Goal: Information Seeking & Learning: Learn about a topic

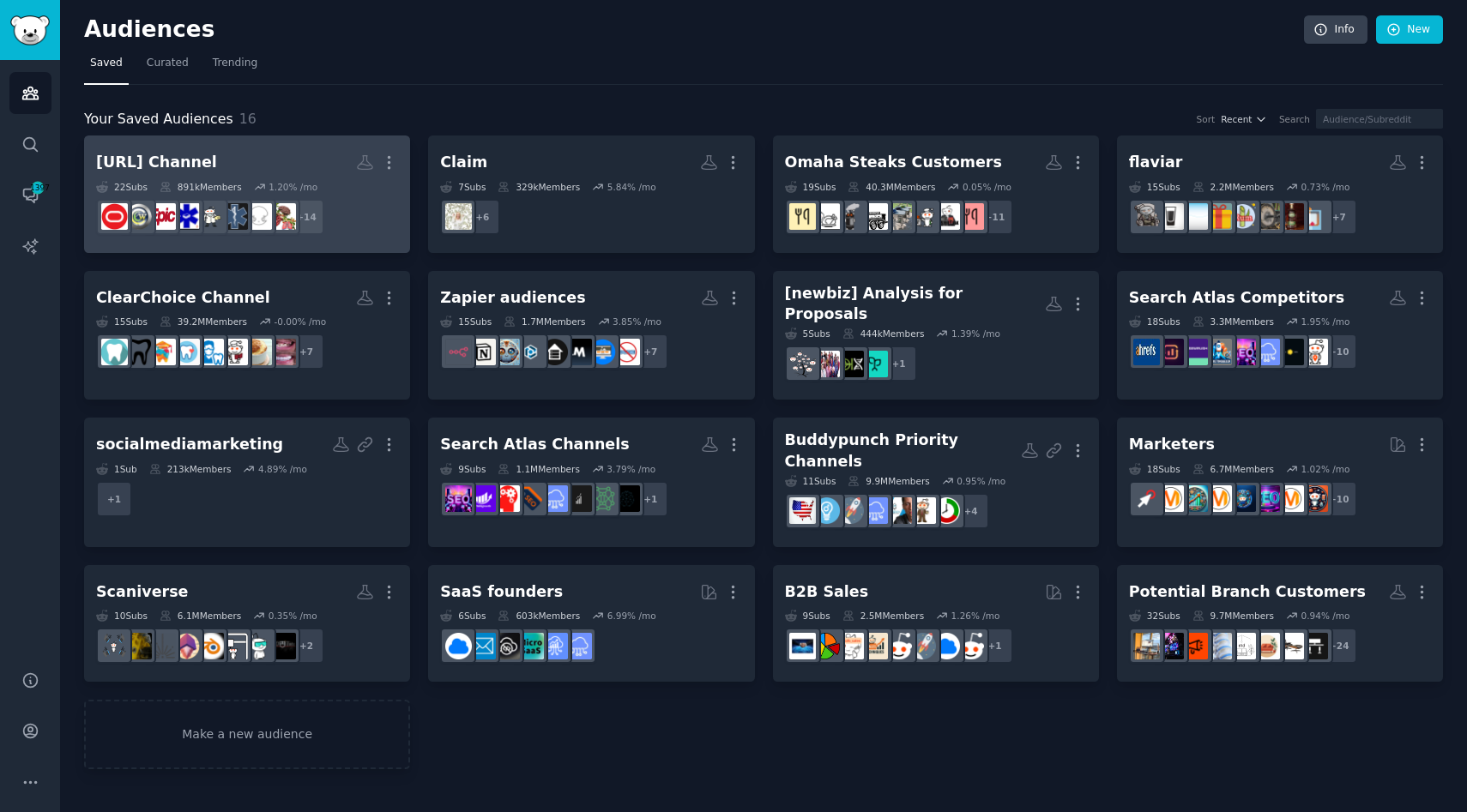
click at [393, 226] on dd "+ 14" at bounding box center [246, 217] width 302 height 48
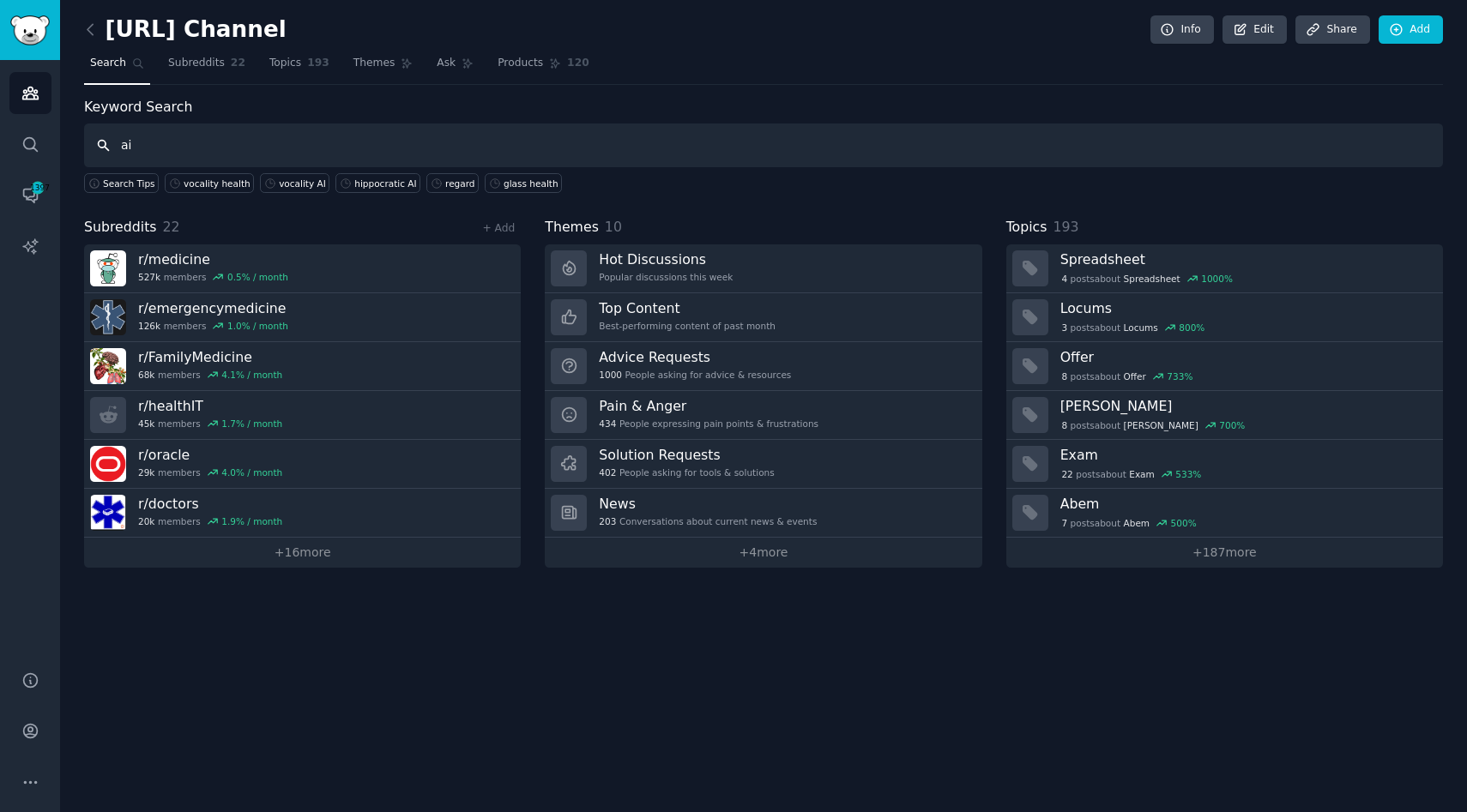
type input "ai"
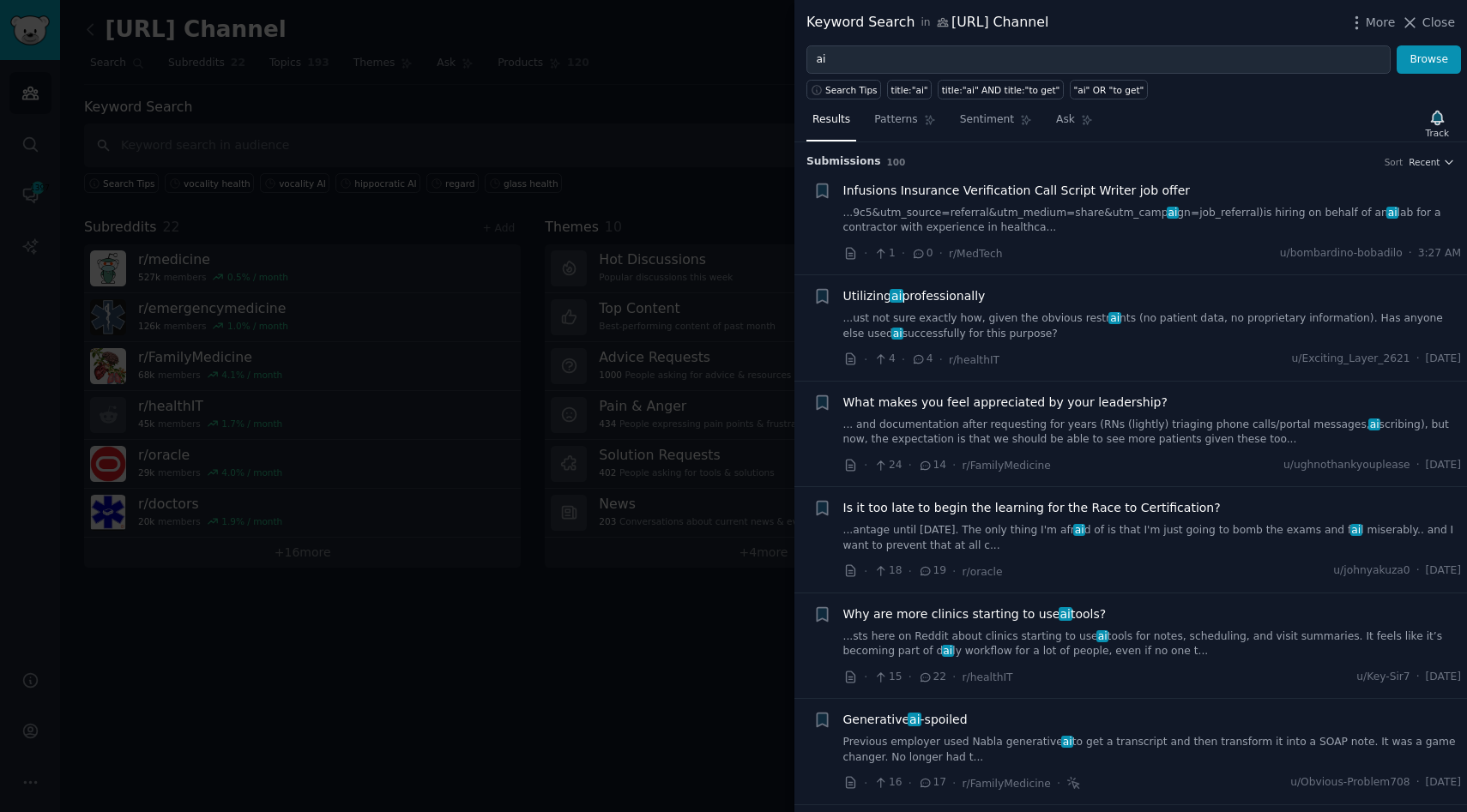
click at [1189, 325] on link "...ust not sure exactly how, given the obvious restr ai nts (no patient data, n…" at bounding box center [1152, 326] width 618 height 30
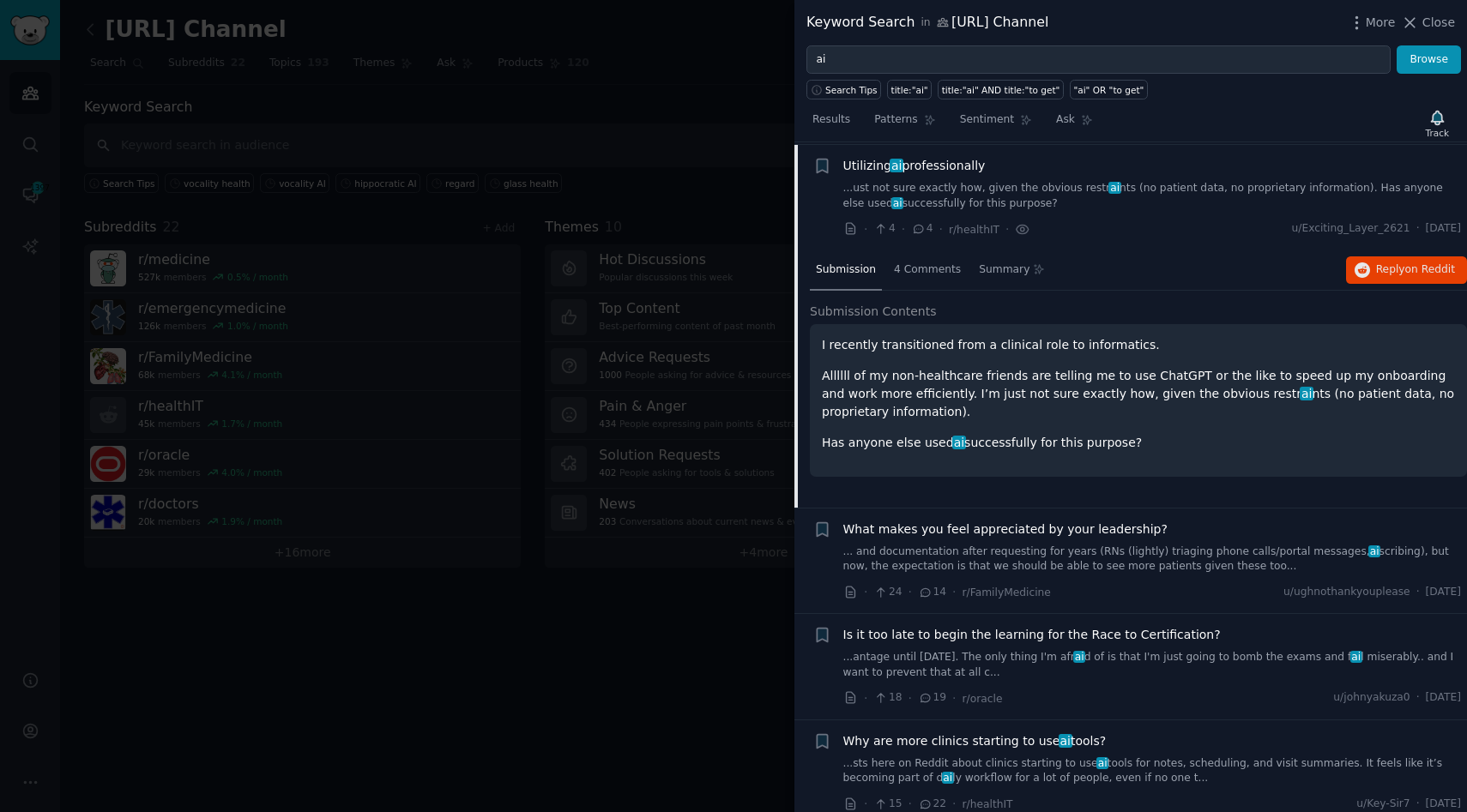
scroll to position [133, 0]
click at [1405, 270] on span "on Reddit" at bounding box center [1430, 267] width 50 height 12
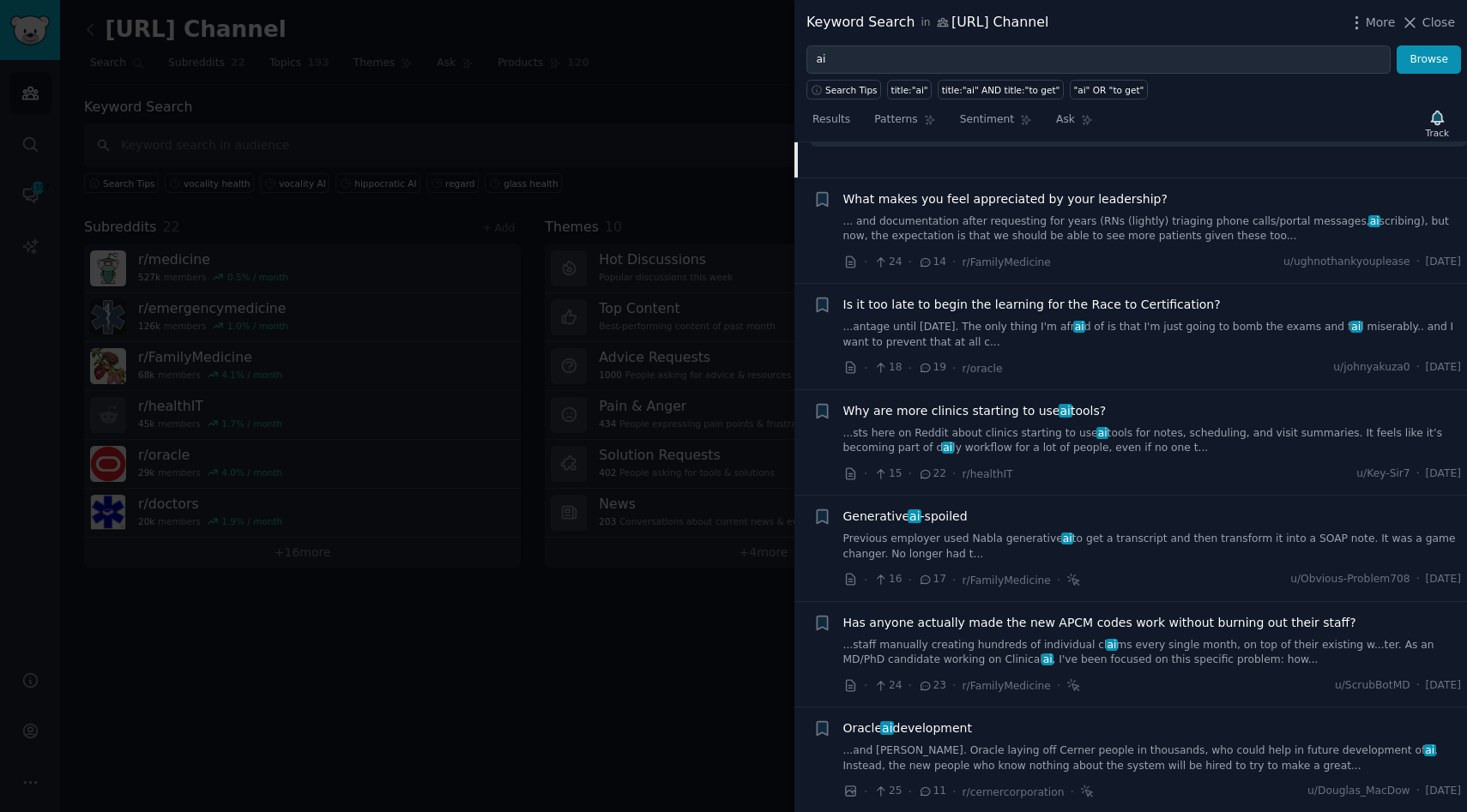
scroll to position [463, 0]
click at [975, 433] on link "...sts here on Reddit about clinics starting to use ai tools for notes, schedul…" at bounding box center [1152, 440] width 618 height 30
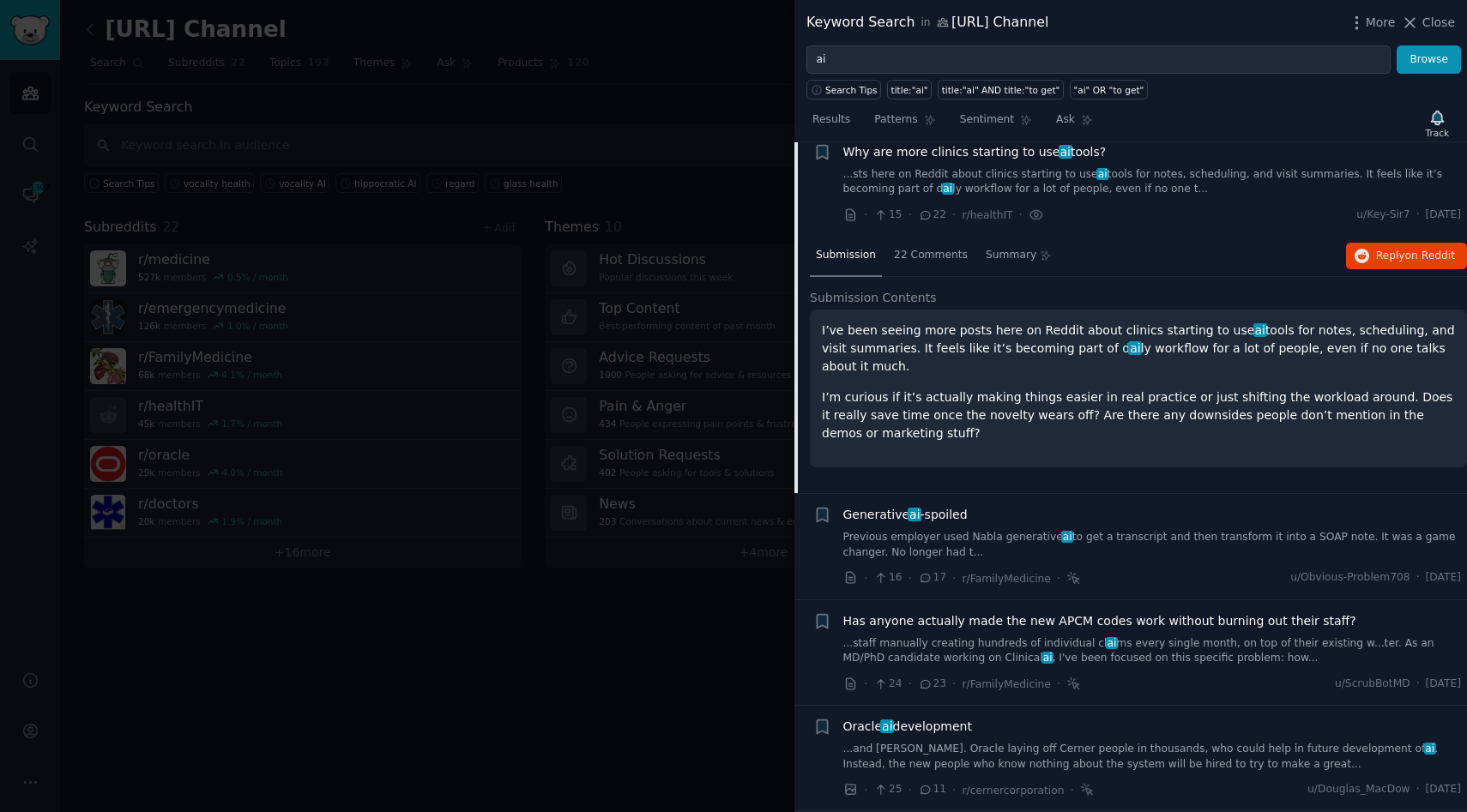
scroll to position [451, 0]
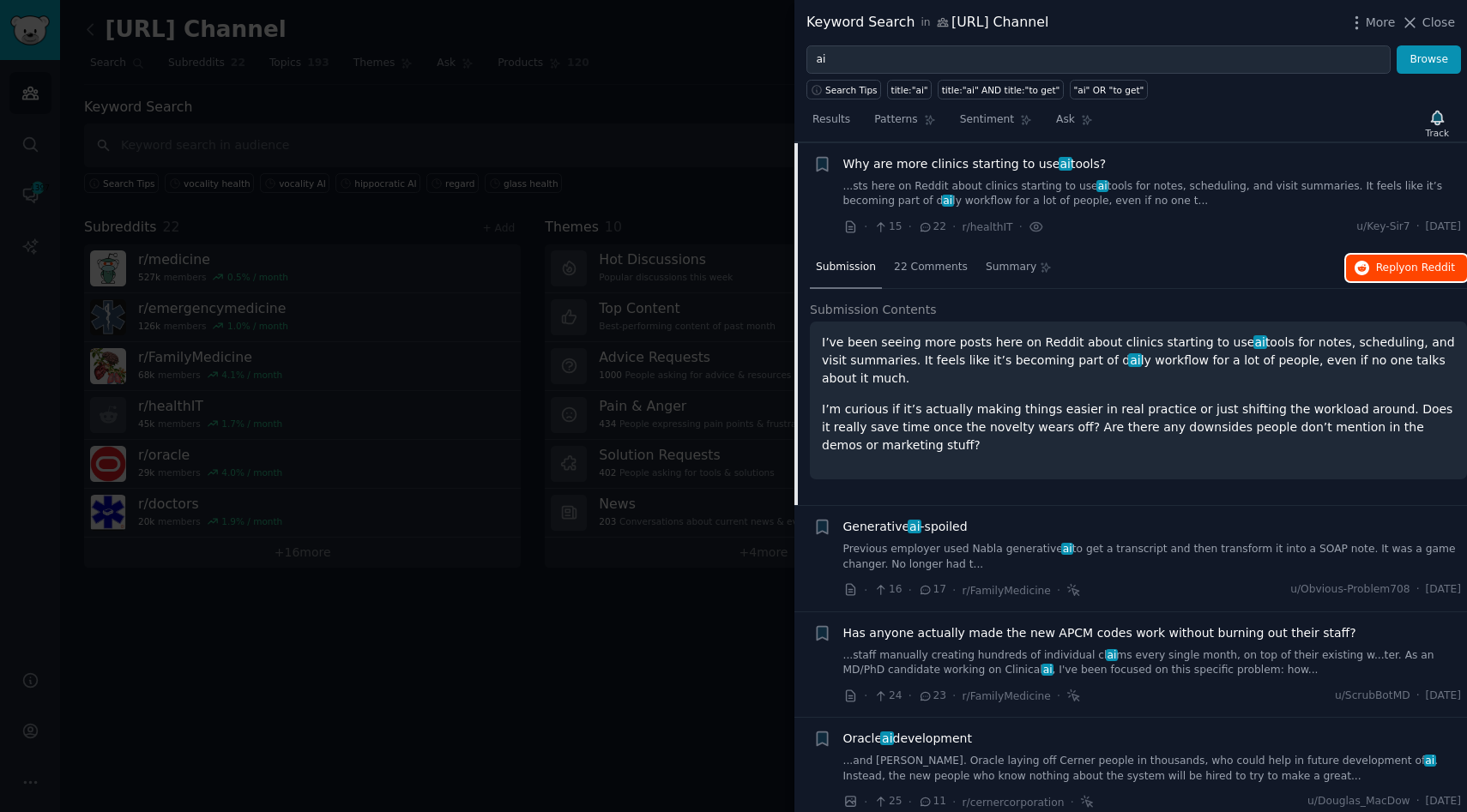
click at [1376, 262] on span "Reply on Reddit" at bounding box center [1415, 269] width 79 height 16
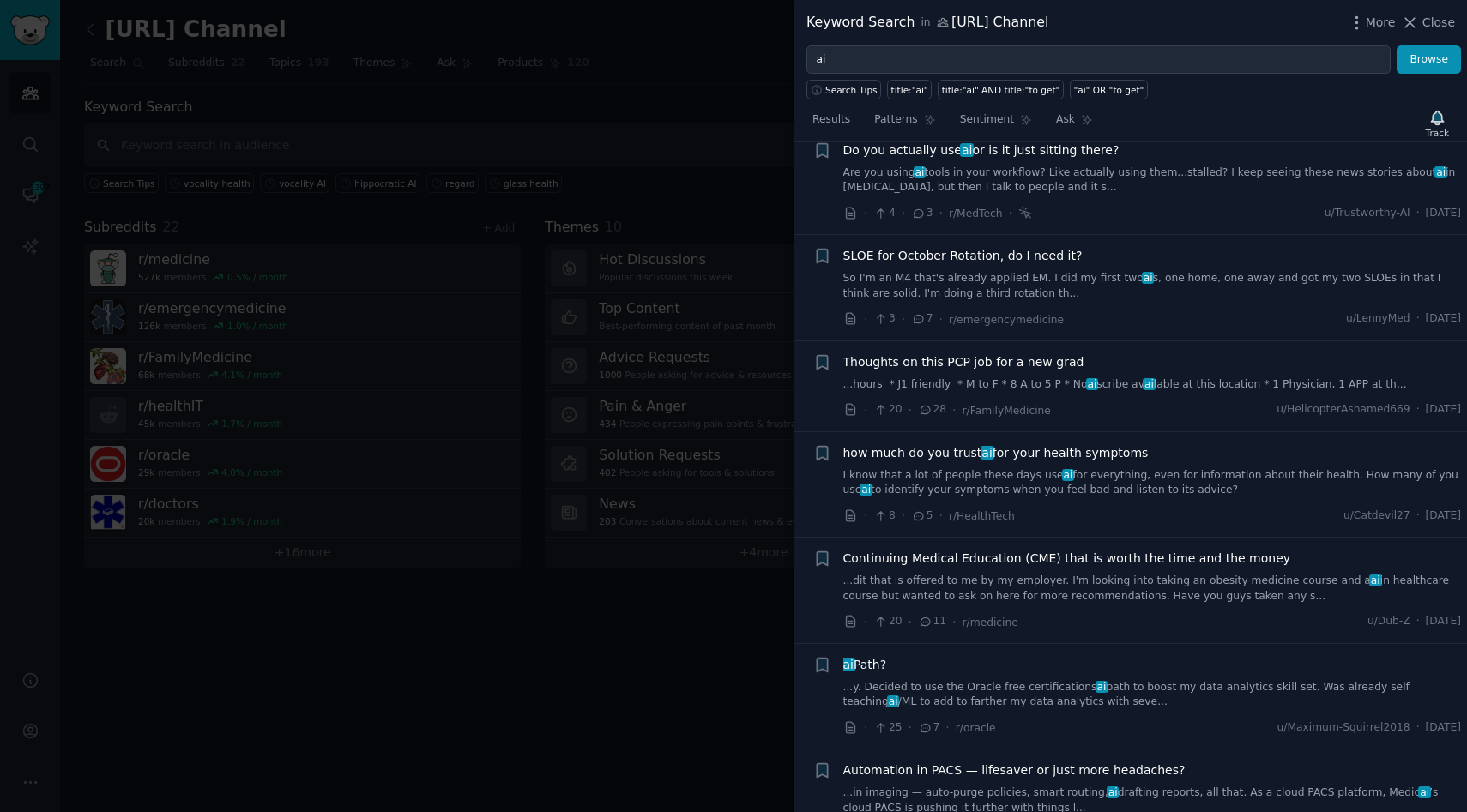
scroll to position [1633, 0]
